Goal: Task Accomplishment & Management: Use online tool/utility

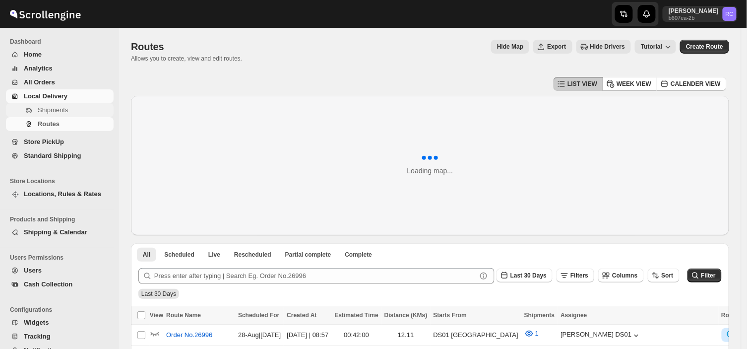
click at [68, 110] on span "Shipments" at bounding box center [75, 110] width 74 height 10
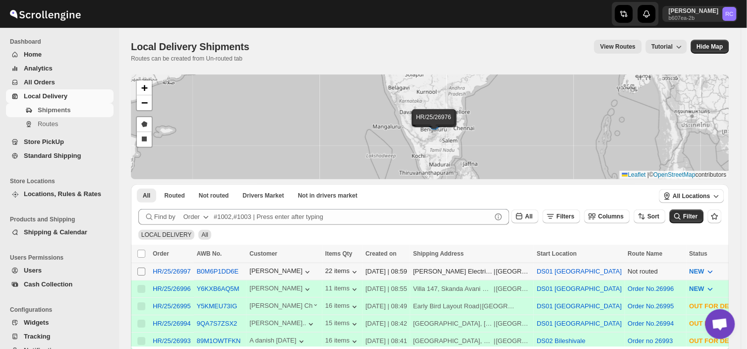
click at [140, 267] on input "Select shipment" at bounding box center [141, 271] width 8 height 8
checkbox input "true"
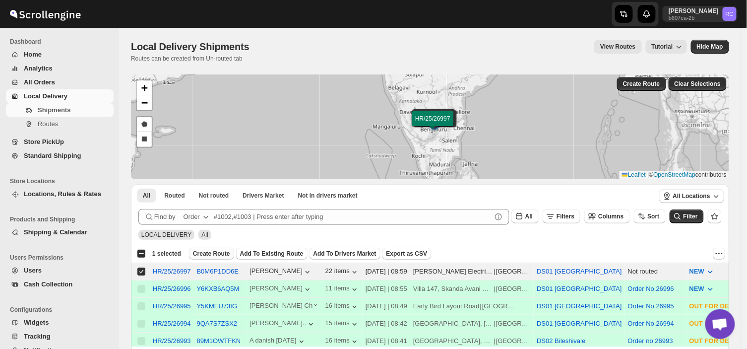
click at [204, 251] on span "Create Route" at bounding box center [211, 254] width 37 height 8
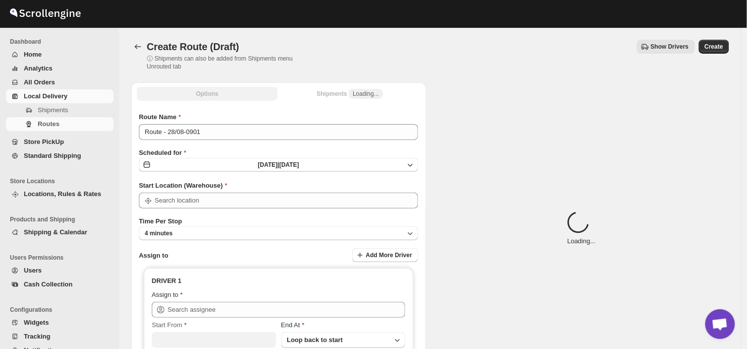
type input "DS01 [GEOGRAPHIC_DATA]"
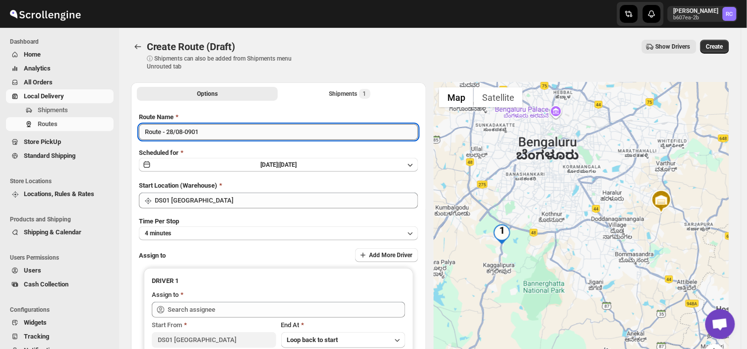
click at [206, 134] on input "Route - 28/08-0901" at bounding box center [278, 132] width 279 height 16
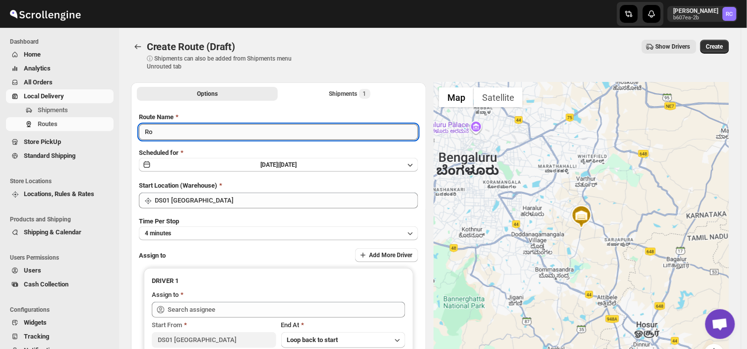
type input "R"
type input "Order no 26997"
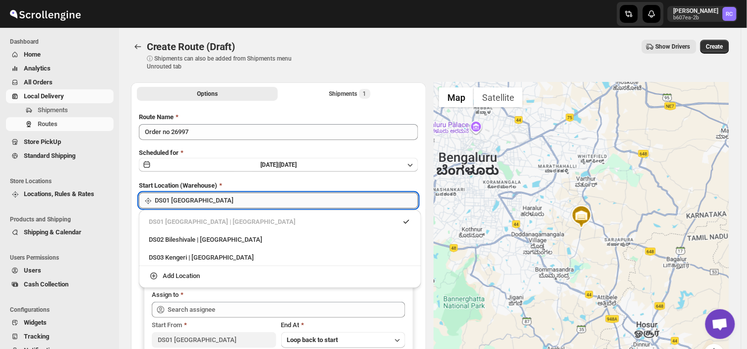
click at [213, 200] on input "DS01 [GEOGRAPHIC_DATA]" at bounding box center [286, 200] width 263 height 16
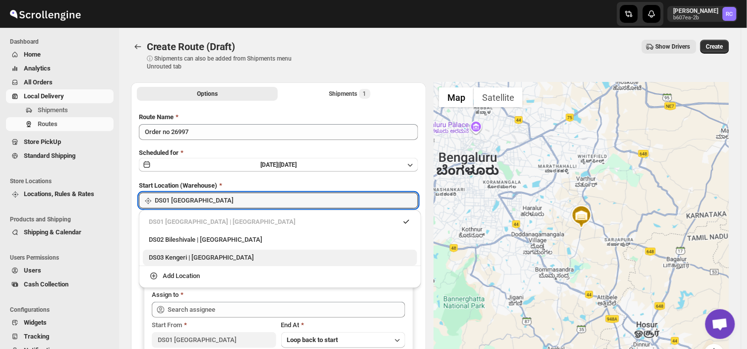
click at [180, 258] on div "DS03 Kengeri | Bengaluru" at bounding box center [280, 258] width 262 height 10
type input "DS03 Kengeri"
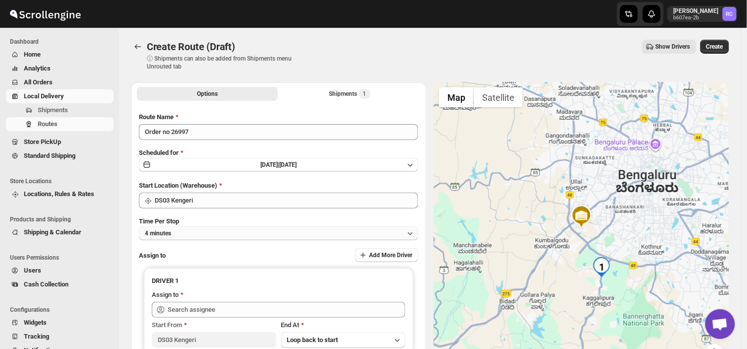
click at [181, 233] on button "4 minutes" at bounding box center [278, 233] width 279 height 14
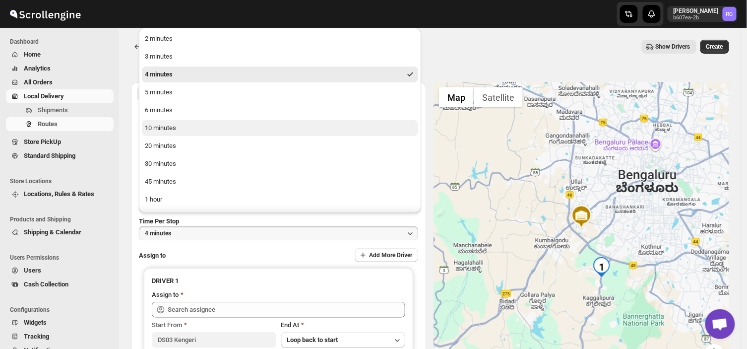
click at [170, 128] on div "10 minutes" at bounding box center [160, 128] width 31 height 10
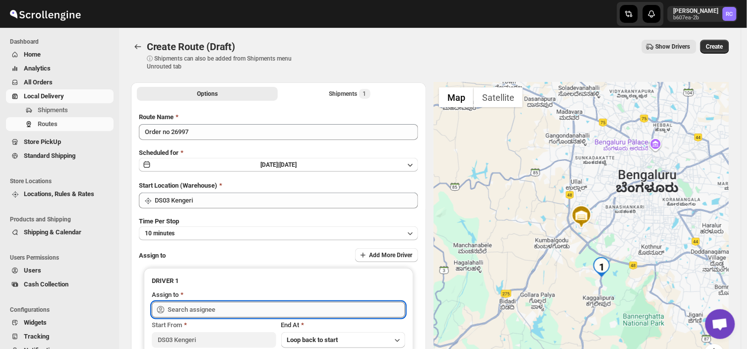
click at [240, 310] on input "text" at bounding box center [287, 310] width 238 height 16
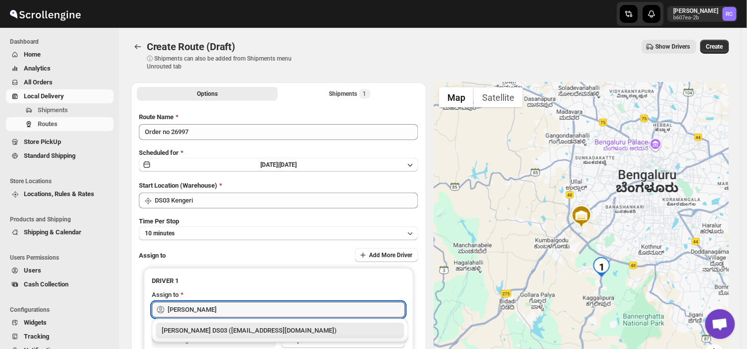
click at [244, 327] on div "Joseph Krishna DS03 (rirego4281@kimdyn.com)" at bounding box center [280, 330] width 237 height 10
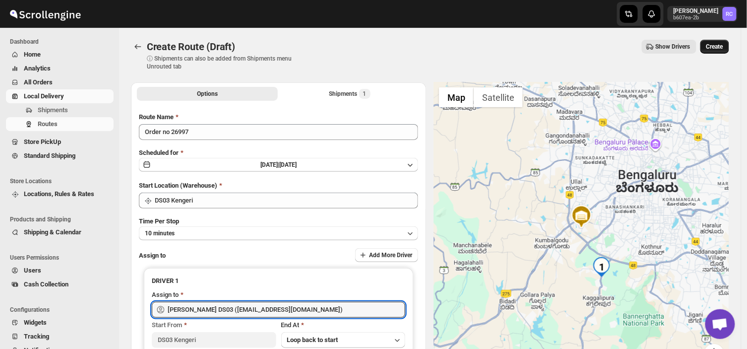
type input "Joseph Krishna DS03 (rirego4281@kimdyn.com)"
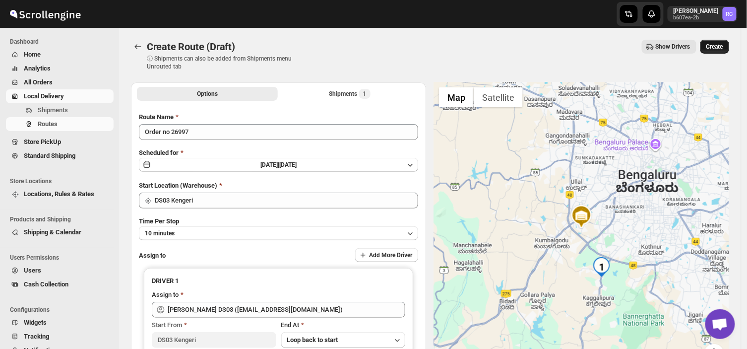
click at [722, 47] on span "Create" at bounding box center [714, 47] width 17 height 8
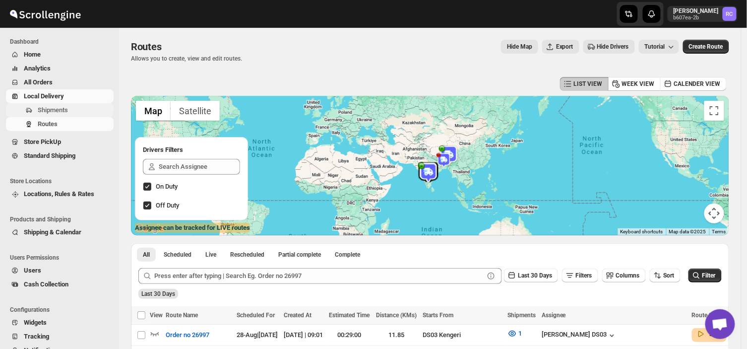
click at [58, 111] on span "Shipments" at bounding box center [53, 109] width 30 height 7
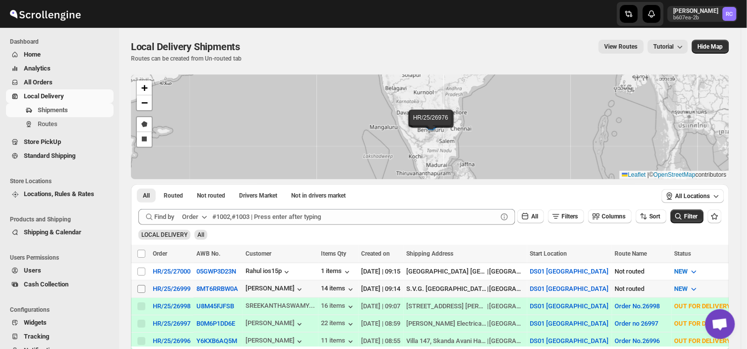
click at [138, 285] on input "Select shipment" at bounding box center [141, 289] width 8 height 8
checkbox input "true"
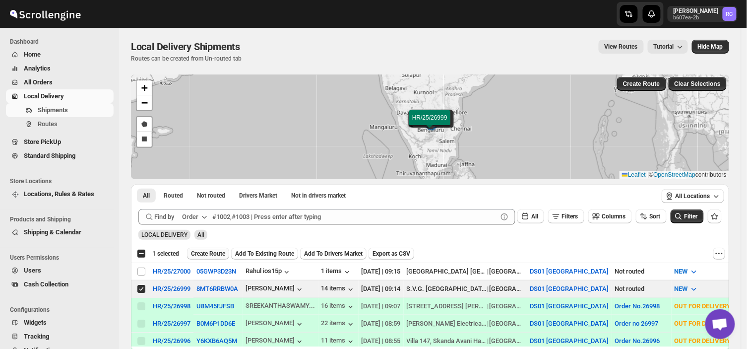
click at [206, 252] on span "Create Route" at bounding box center [208, 254] width 34 height 8
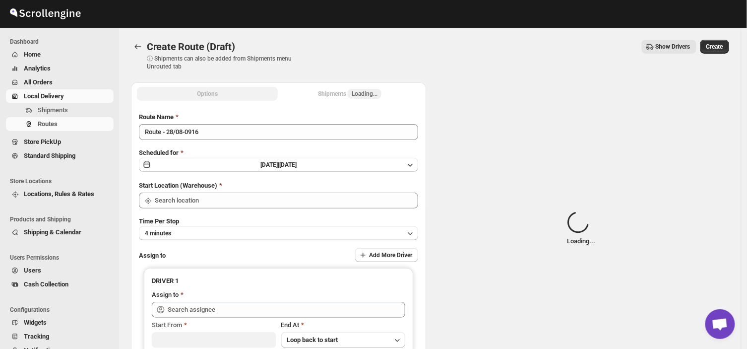
type input "DS01 [GEOGRAPHIC_DATA]"
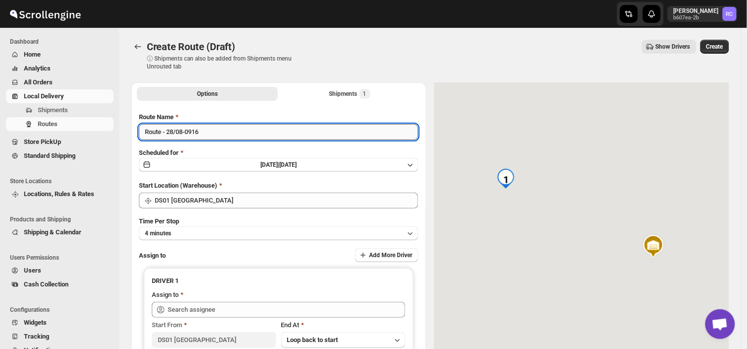
click at [204, 129] on input "Route - 28/08-0916" at bounding box center [278, 132] width 279 height 16
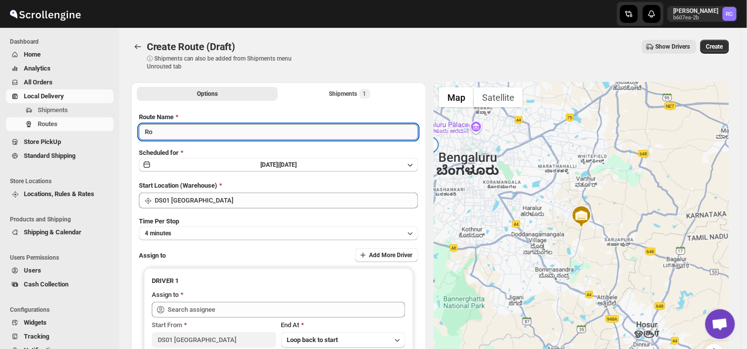
type input "R"
type input "Order no 26999"
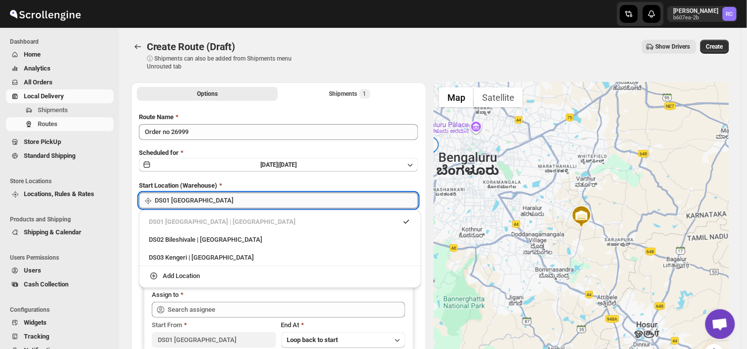
click at [195, 200] on input "DS01 [GEOGRAPHIC_DATA]" at bounding box center [286, 200] width 263 height 16
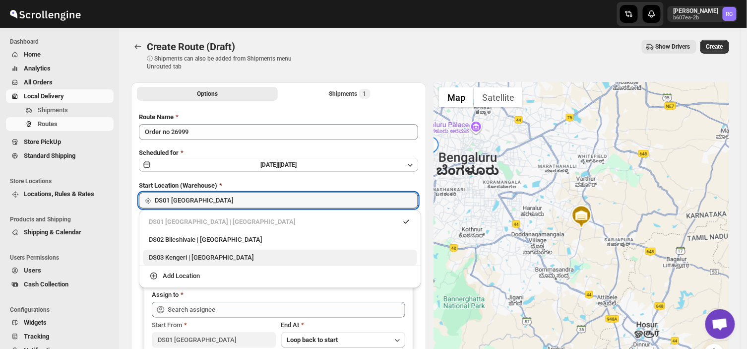
click at [171, 255] on div "DS03 Kengeri | Bengaluru" at bounding box center [280, 258] width 262 height 10
type input "DS03 Kengeri"
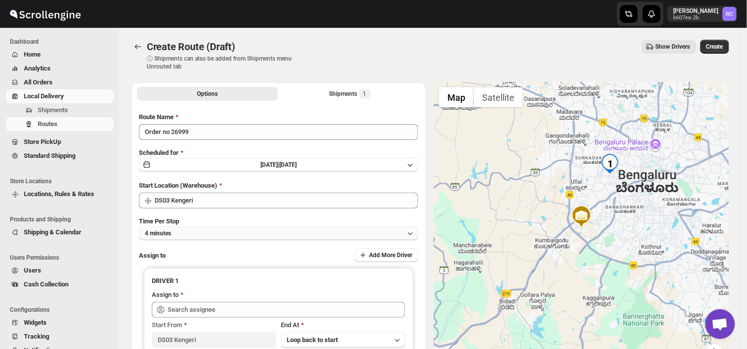
click at [182, 231] on button "4 minutes" at bounding box center [278, 233] width 279 height 14
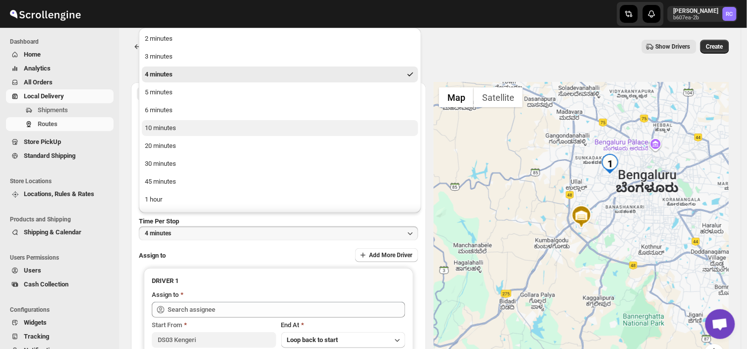
click at [164, 127] on div "10 minutes" at bounding box center [160, 128] width 31 height 10
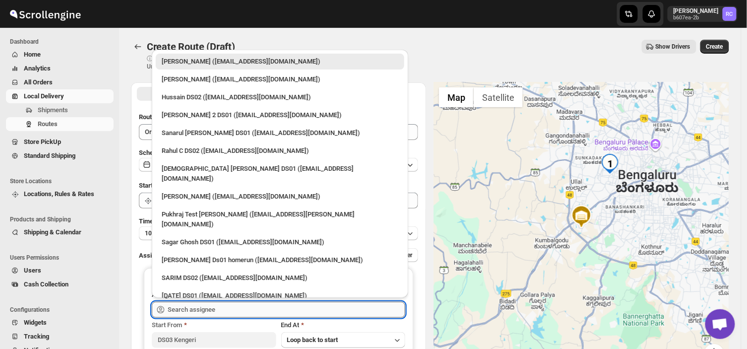
click at [225, 310] on input "text" at bounding box center [287, 310] width 238 height 16
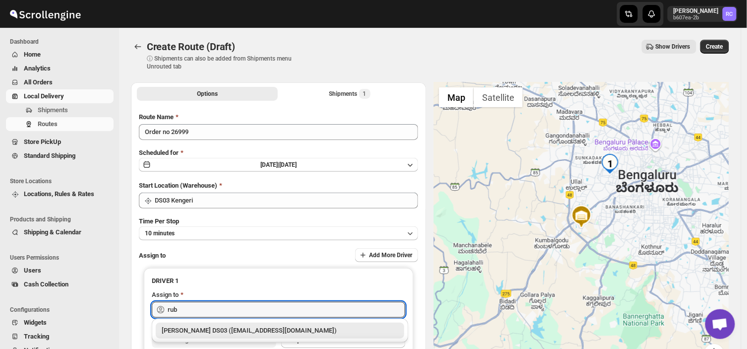
click at [215, 330] on div "RUBEL DS03 (tavejad825@hikuhu.com)" at bounding box center [280, 330] width 237 height 10
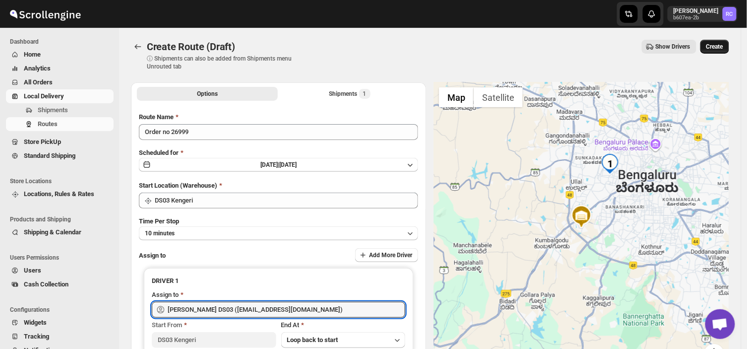
type input "RUBEL DS03 (tavejad825@hikuhu.com)"
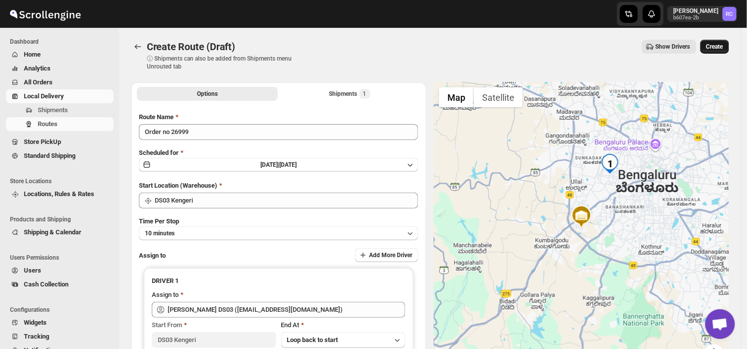
click at [720, 43] on span "Create" at bounding box center [714, 47] width 17 height 8
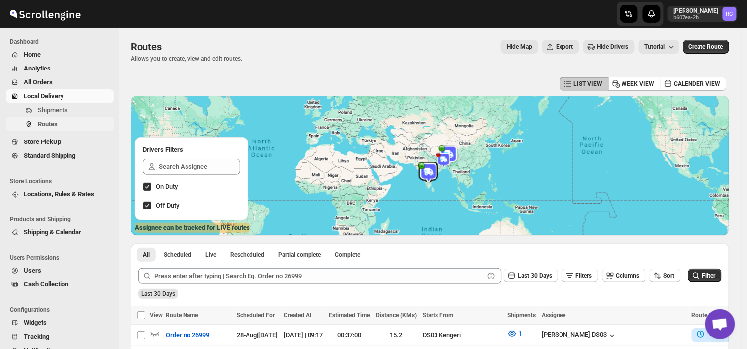
click at [62, 117] on button "Routes" at bounding box center [60, 124] width 108 height 14
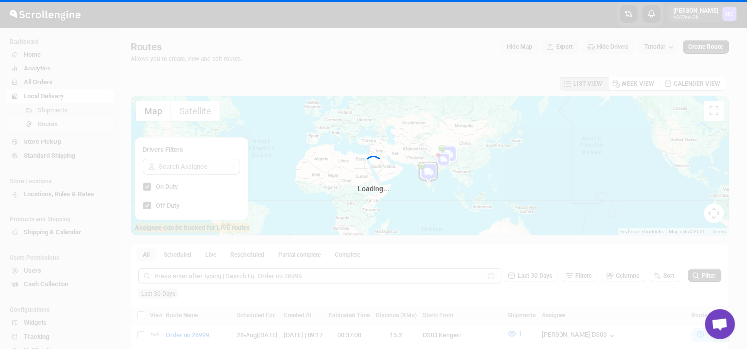
click at [70, 112] on div "Loading..." at bounding box center [373, 174] width 747 height 349
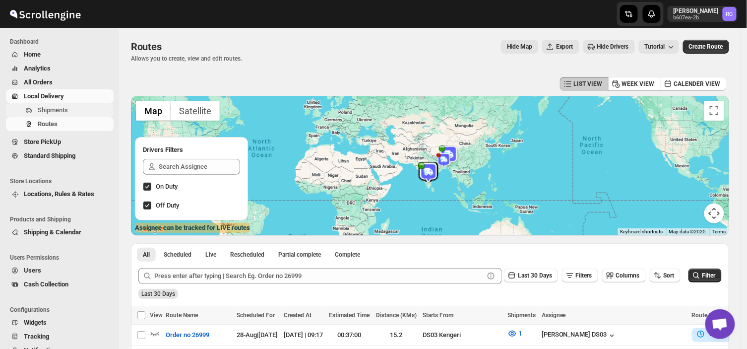
click at [80, 108] on span "Shipments" at bounding box center [75, 110] width 74 height 10
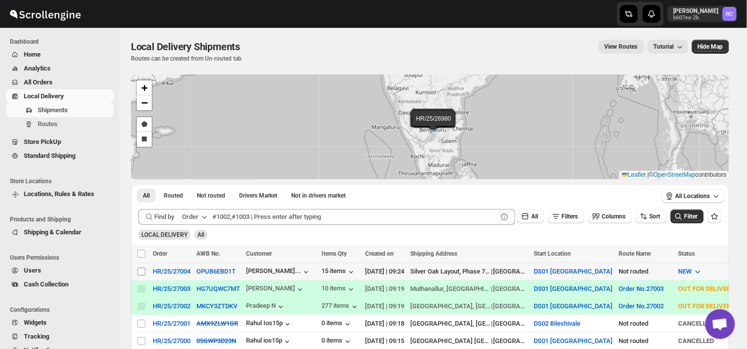
click at [140, 270] on input "Select shipment" at bounding box center [141, 271] width 8 height 8
checkbox input "true"
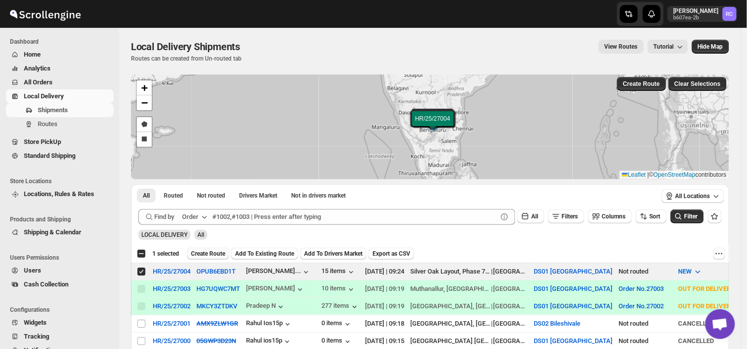
click at [211, 249] on button "Create Route" at bounding box center [208, 254] width 42 height 12
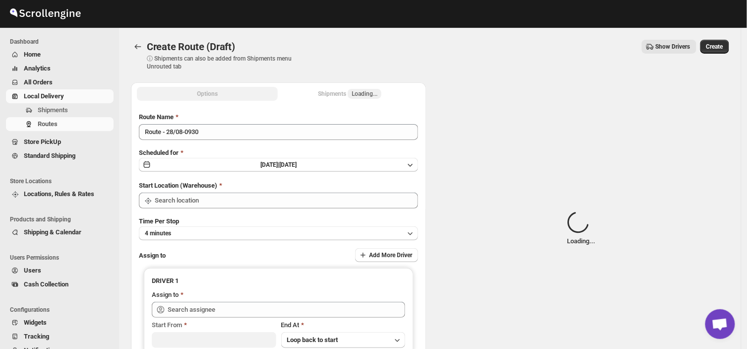
type input "DS01 [GEOGRAPHIC_DATA]"
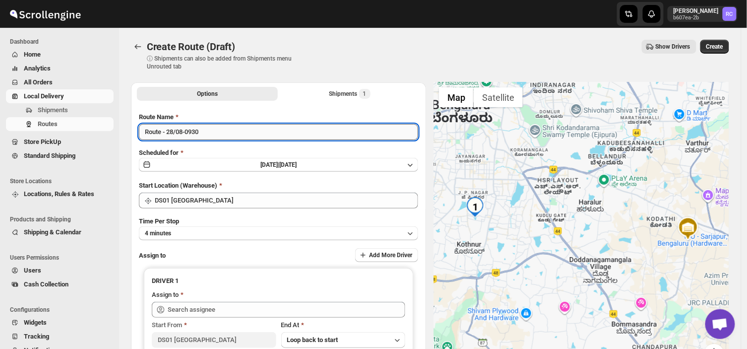
click at [206, 129] on input "Route - 28/08-0930" at bounding box center [278, 132] width 279 height 16
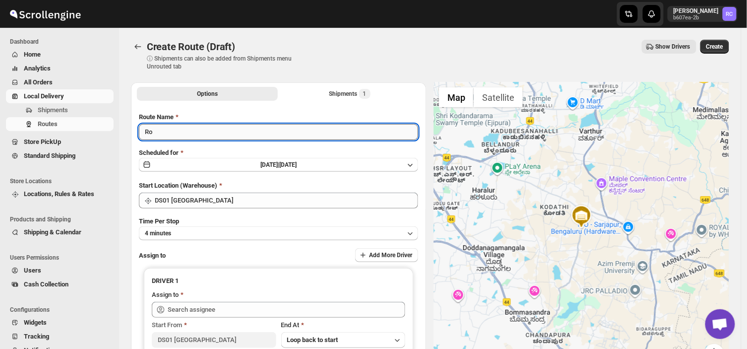
type input "R"
type input "Order no 27004"
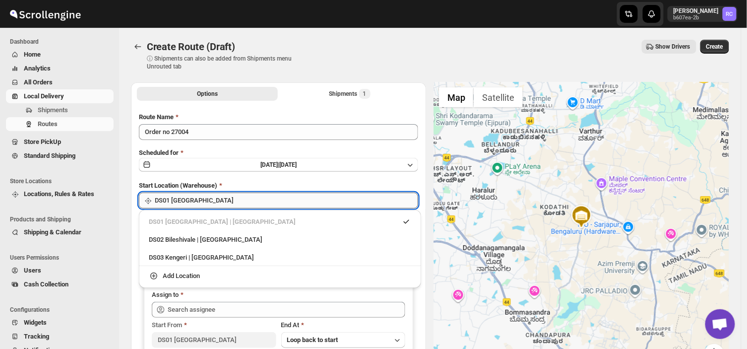
click at [204, 197] on input "DS01 [GEOGRAPHIC_DATA]" at bounding box center [286, 200] width 263 height 16
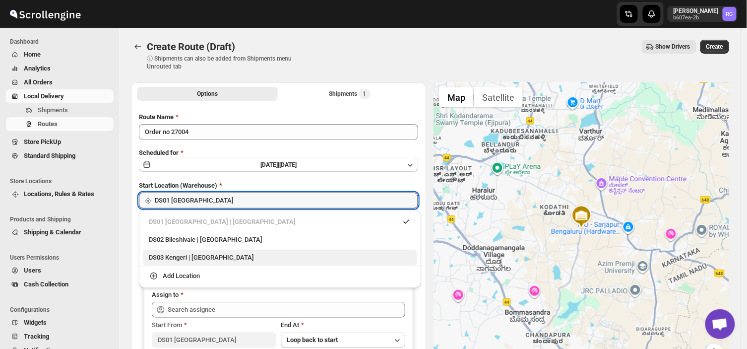
click at [195, 259] on div "DS03 Kengeri | Bengaluru" at bounding box center [280, 258] width 262 height 10
type input "DS03 Kengeri"
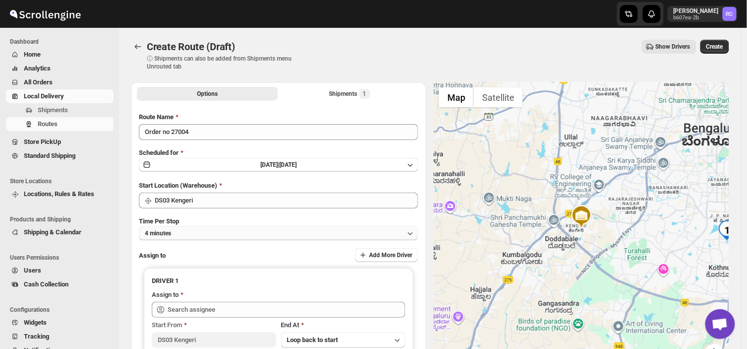
click at [186, 230] on button "4 minutes" at bounding box center [278, 233] width 279 height 14
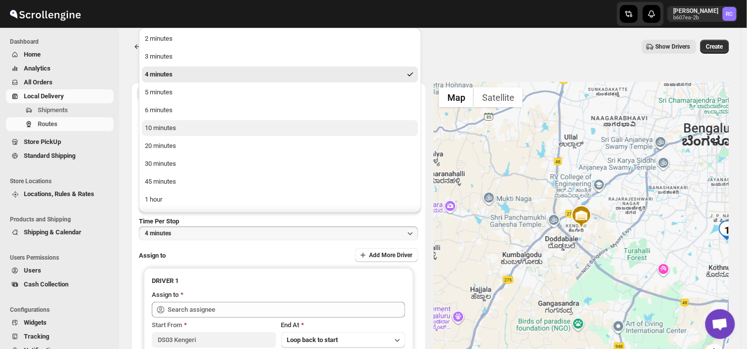
click at [172, 123] on div "10 minutes" at bounding box center [160, 128] width 31 height 10
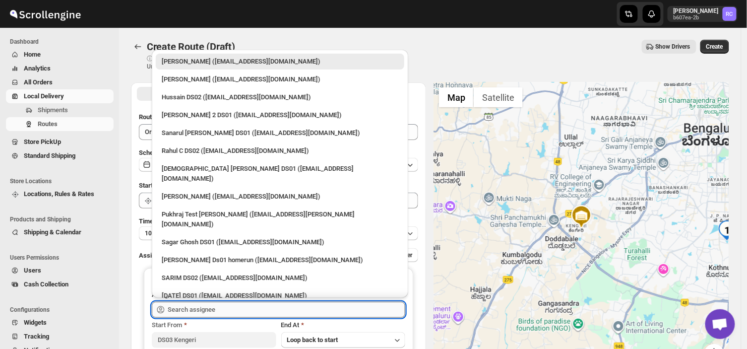
click at [225, 309] on input "text" at bounding box center [287, 310] width 238 height 16
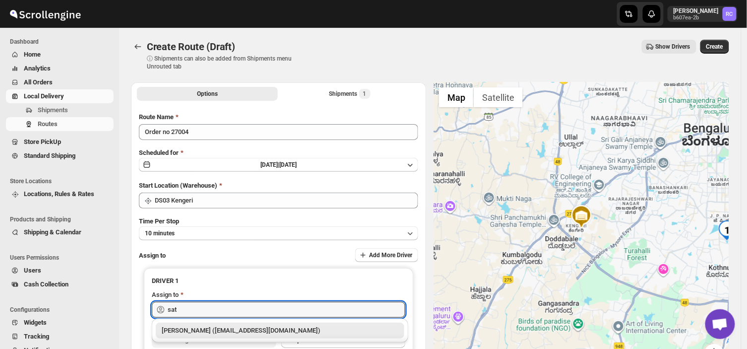
click at [227, 331] on div "Satish kumar veera (tehaxi9762@chaublog.com)" at bounding box center [280, 330] width 237 height 10
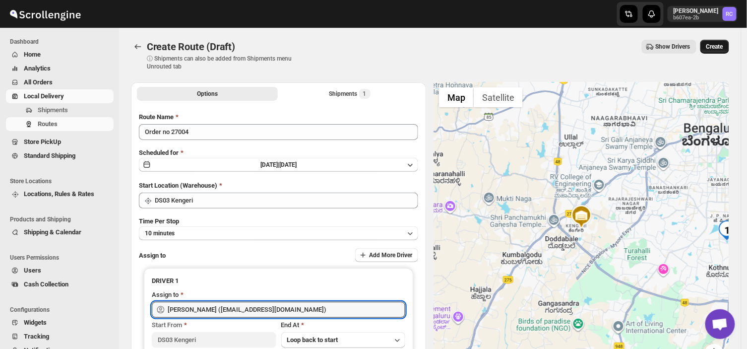
type input "Satish kumar veera (tehaxi9762@chaublog.com)"
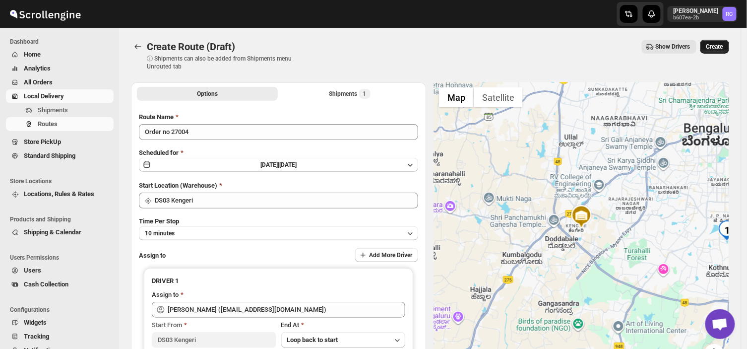
click at [720, 45] on span "Create" at bounding box center [714, 47] width 17 height 8
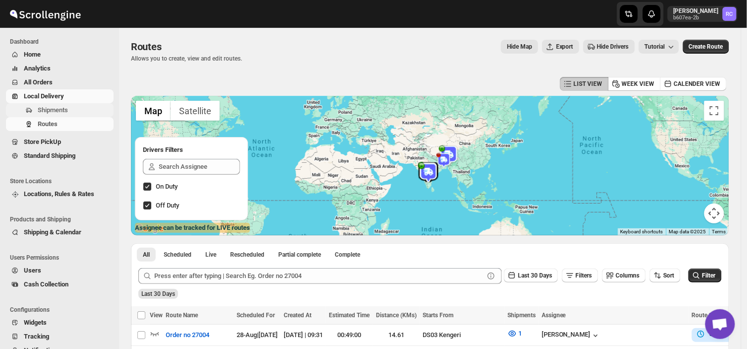
click at [67, 111] on span "Shipments" at bounding box center [53, 109] width 30 height 7
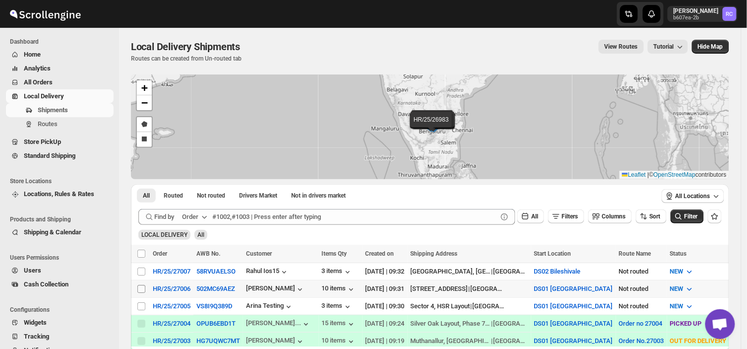
click at [140, 286] on input "Select shipment" at bounding box center [141, 289] width 8 height 8
checkbox input "true"
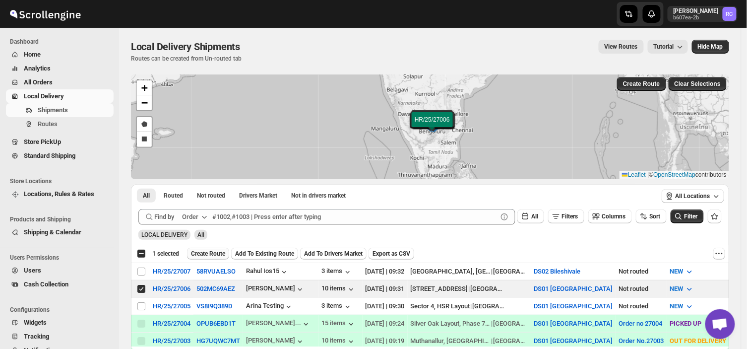
click at [208, 251] on span "Create Route" at bounding box center [208, 254] width 34 height 8
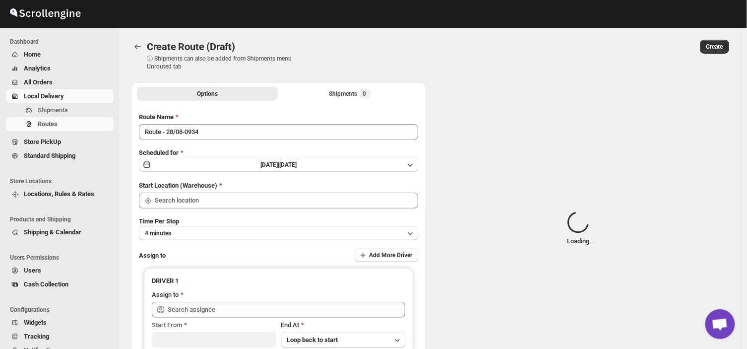
type input "Route - 28/08-0934"
type input "DS01 [GEOGRAPHIC_DATA]"
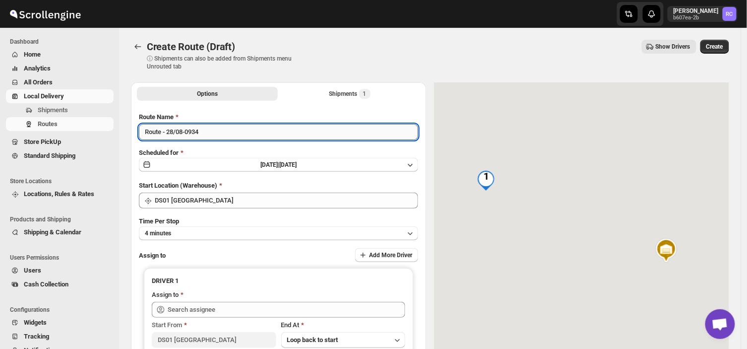
click at [206, 134] on input "Route - 28/08-0934" at bounding box center [278, 132] width 279 height 16
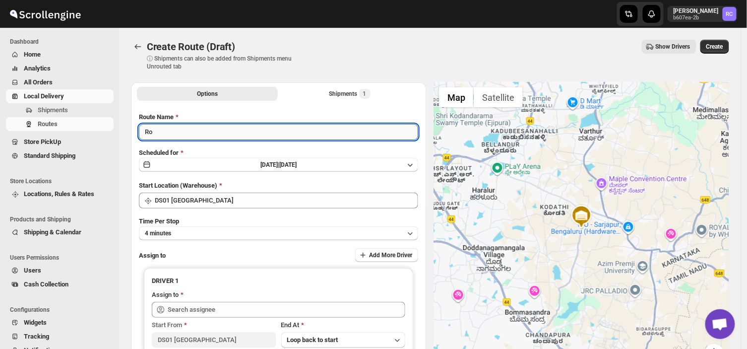
type input "R"
type input "Order no 27006"
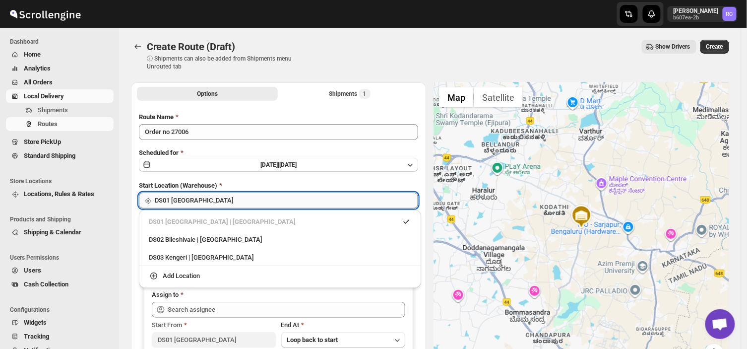
click at [200, 202] on input "DS01 [GEOGRAPHIC_DATA]" at bounding box center [286, 200] width 263 height 16
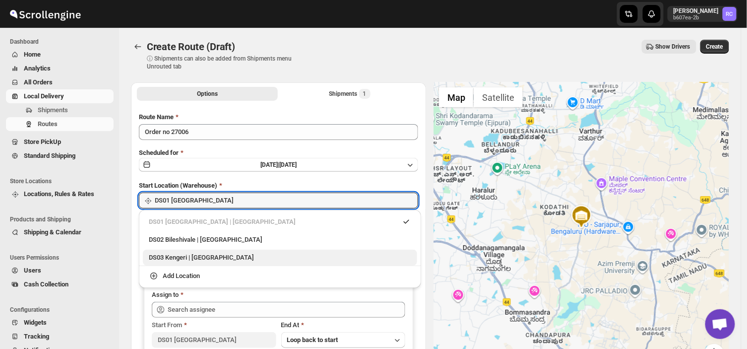
click at [177, 256] on div "DS03 Kengeri | Bengaluru" at bounding box center [280, 258] width 262 height 10
type input "DS03 Kengeri"
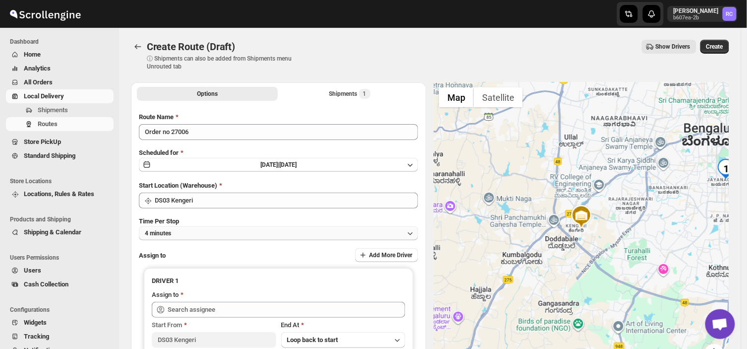
click at [181, 231] on button "4 minutes" at bounding box center [278, 233] width 279 height 14
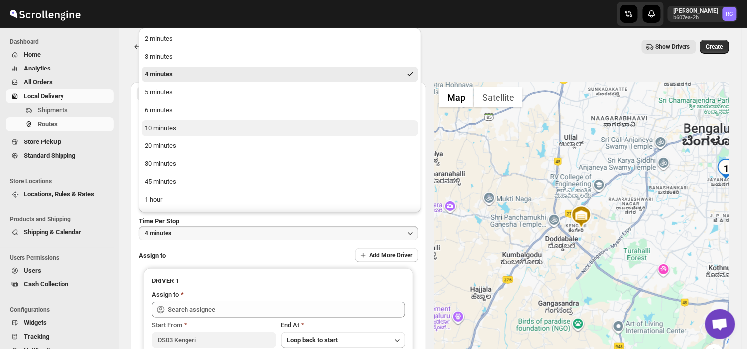
click at [169, 125] on div "10 minutes" at bounding box center [160, 128] width 31 height 10
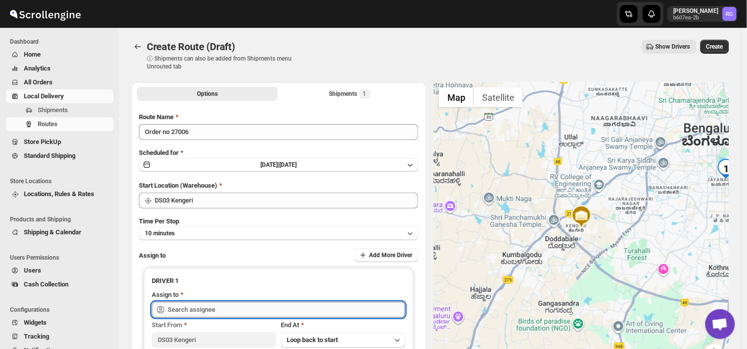
click at [218, 308] on input "text" at bounding box center [287, 310] width 238 height 16
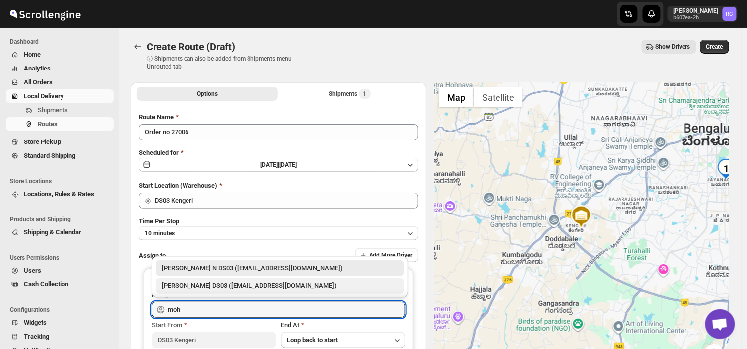
click at [221, 286] on div "Mohim uddin DS03 (veyanal843@bizmud.com)" at bounding box center [280, 286] width 237 height 10
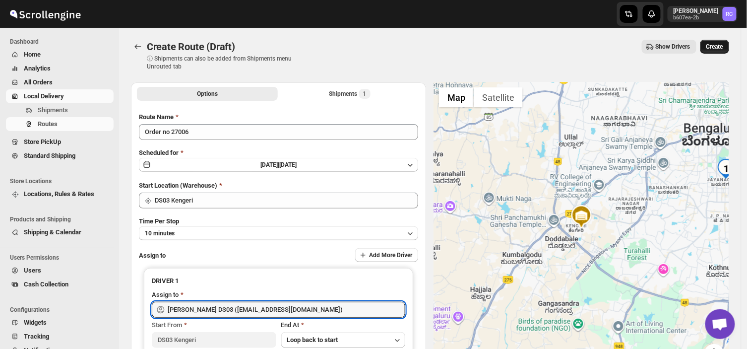
type input "Mohim uddin DS03 (veyanal843@bizmud.com)"
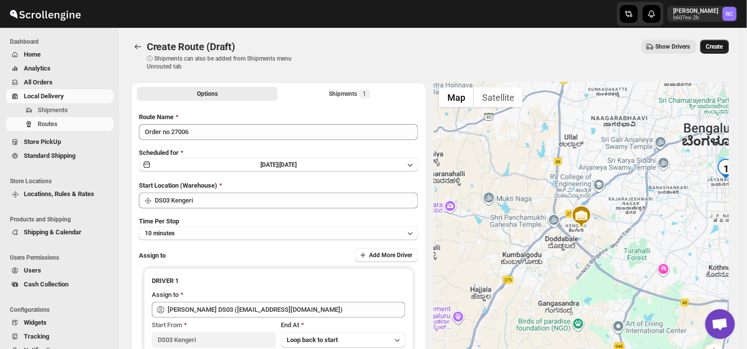
click at [721, 46] on span "Create" at bounding box center [714, 47] width 17 height 8
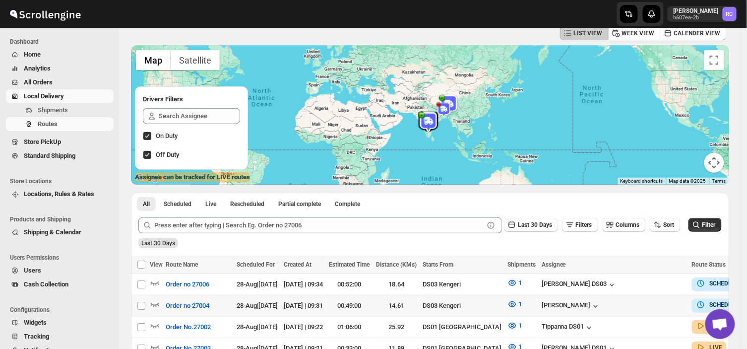
scroll to position [50, 0]
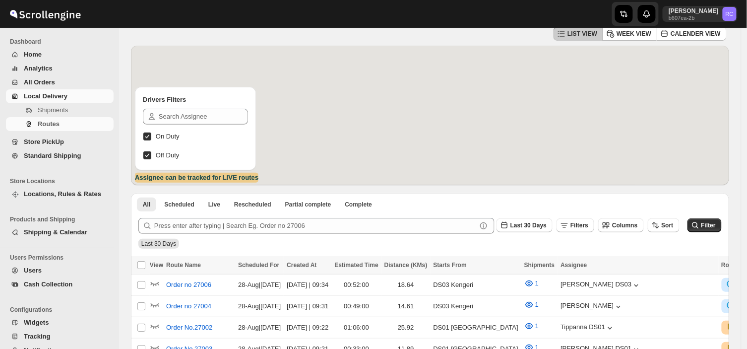
scroll to position [50, 0]
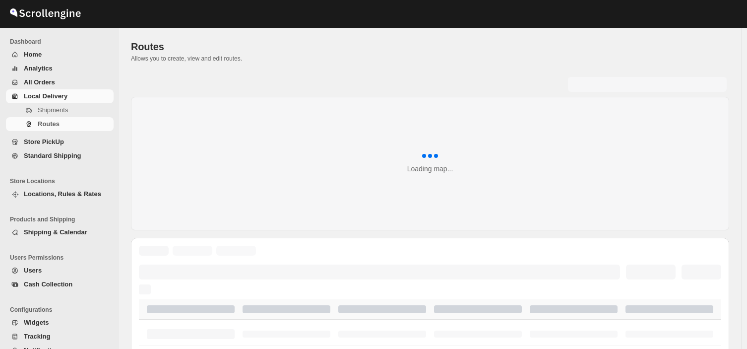
scroll to position [50, 0]
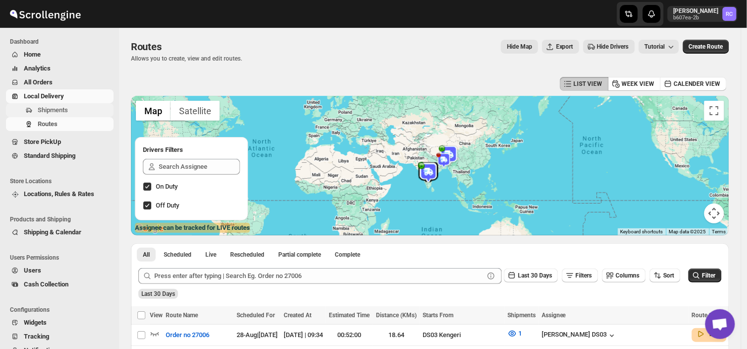
click at [59, 108] on span "Shipments" at bounding box center [53, 109] width 30 height 7
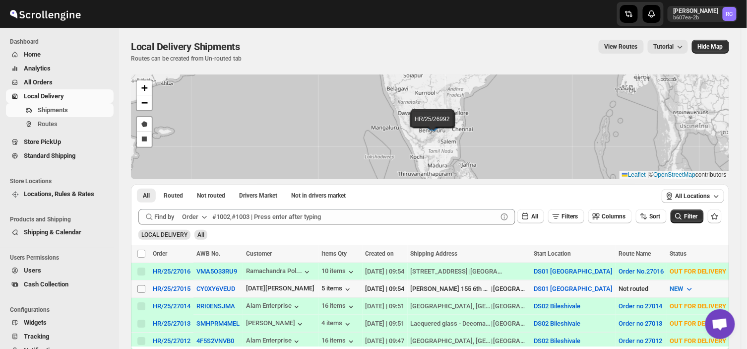
click at [141, 286] on input "Select shipment" at bounding box center [141, 289] width 8 height 8
checkbox input "true"
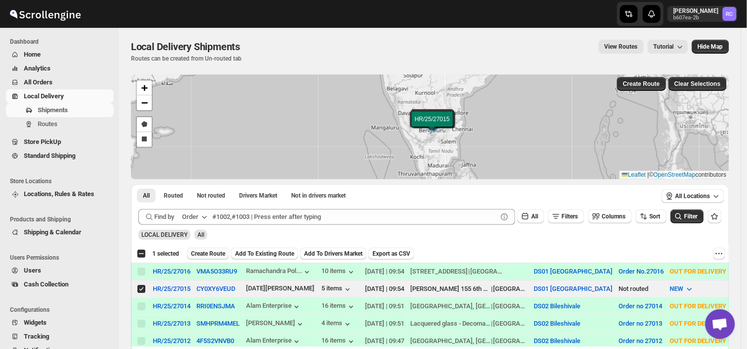
click at [215, 254] on span "Create Route" at bounding box center [208, 254] width 34 height 8
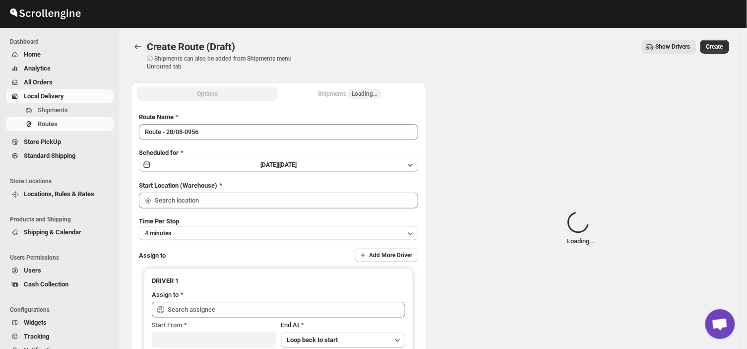
type input "DS01 [GEOGRAPHIC_DATA]"
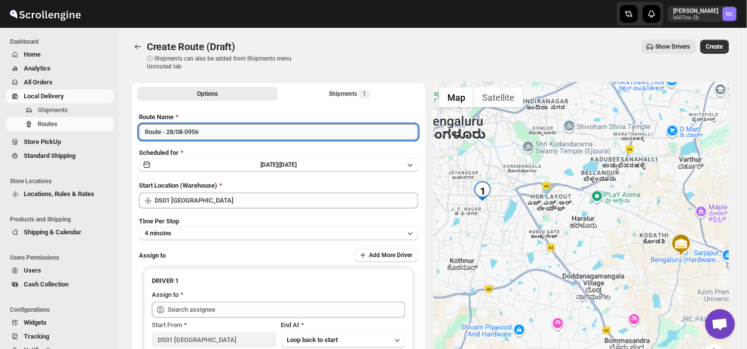
click at [206, 129] on input "Route - 28/08-0956" at bounding box center [278, 132] width 279 height 16
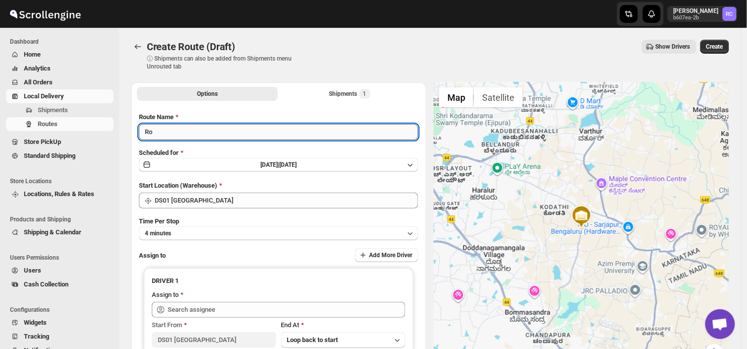
type input "R"
type input "Order no 27015"
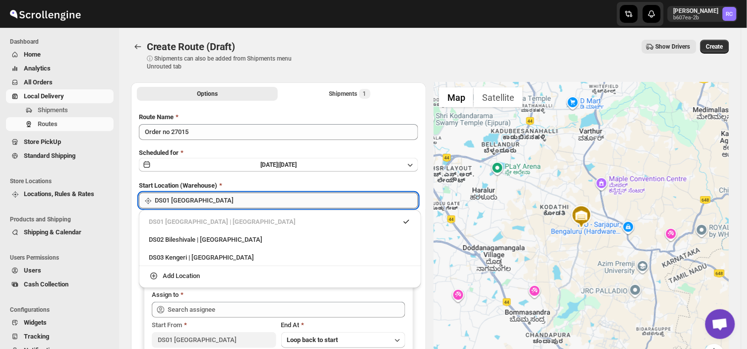
click at [234, 204] on input "DS01 [GEOGRAPHIC_DATA]" at bounding box center [286, 200] width 263 height 16
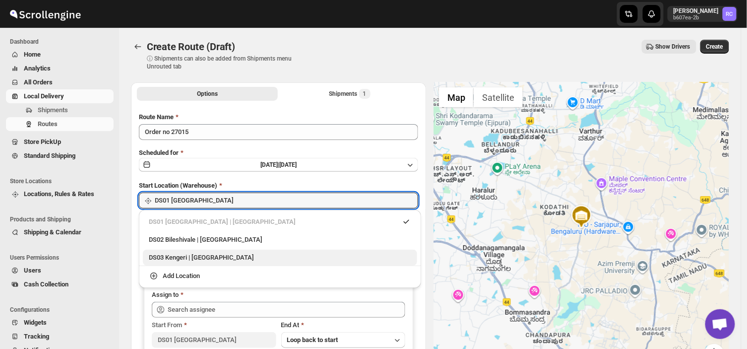
click at [197, 262] on div "DS03 Kengeri | Bengaluru" at bounding box center [280, 258] width 262 height 10
type input "DS03 Kengeri"
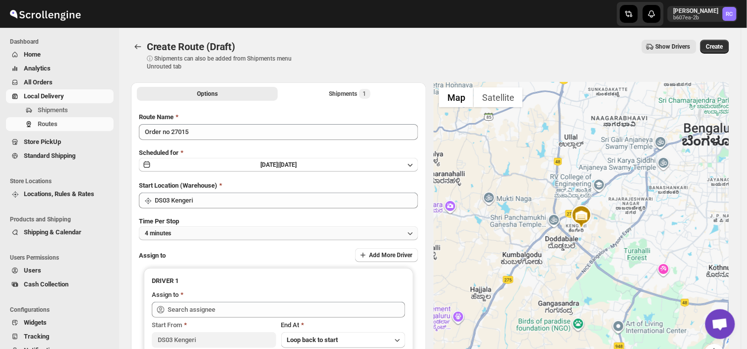
click at [192, 232] on button "4 minutes" at bounding box center [278, 233] width 279 height 14
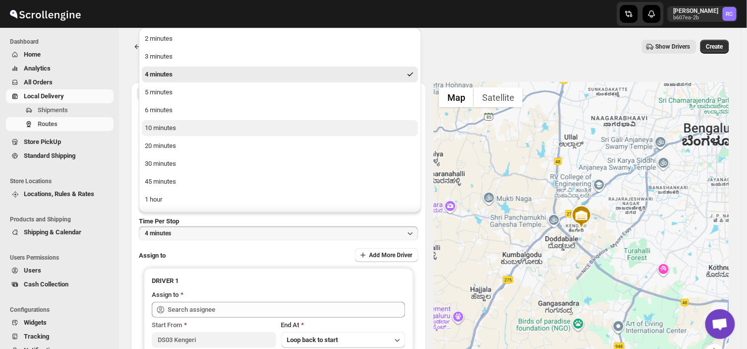
click at [174, 130] on div "10 minutes" at bounding box center [160, 128] width 31 height 10
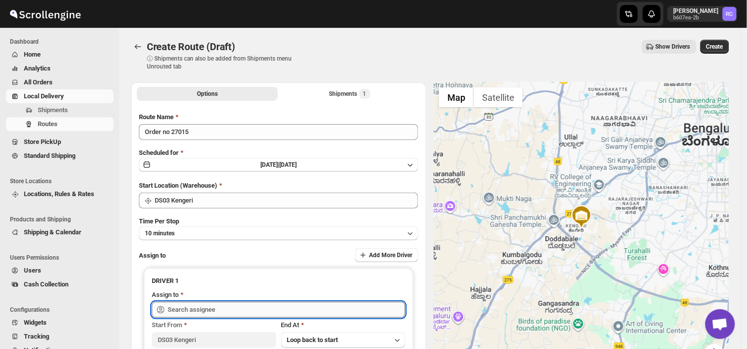
click at [229, 314] on input "text" at bounding box center [287, 310] width 238 height 16
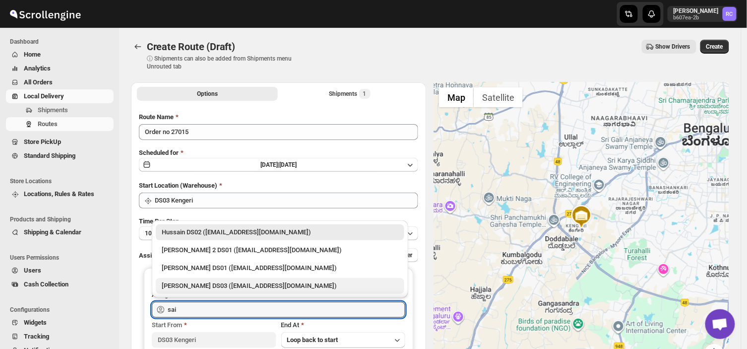
click at [210, 285] on div "Saibur Rahman DS03 (novenik154@ihnpo.com)" at bounding box center [280, 286] width 237 height 10
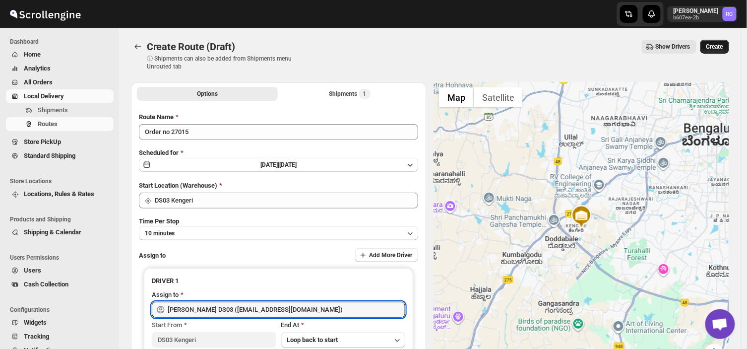
type input "Saibur Rahman DS03 (novenik154@ihnpo.com)"
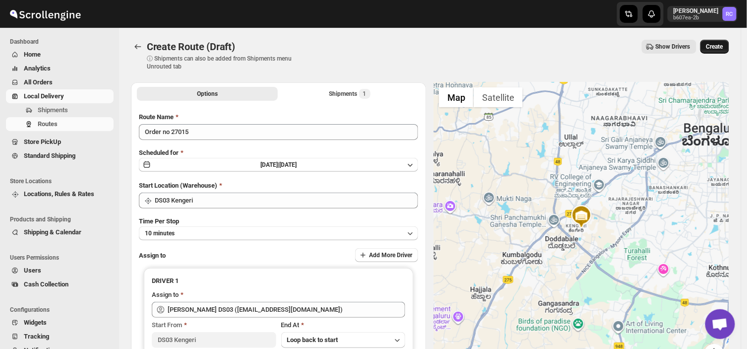
click at [723, 46] on span "Create" at bounding box center [714, 47] width 17 height 8
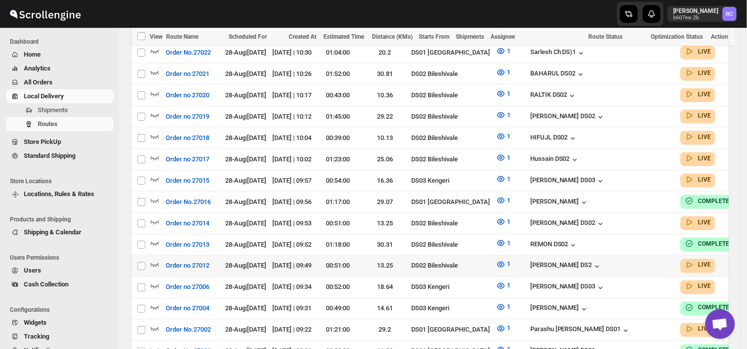
scroll to position [306, 0]
